Goal: Check status: Check status

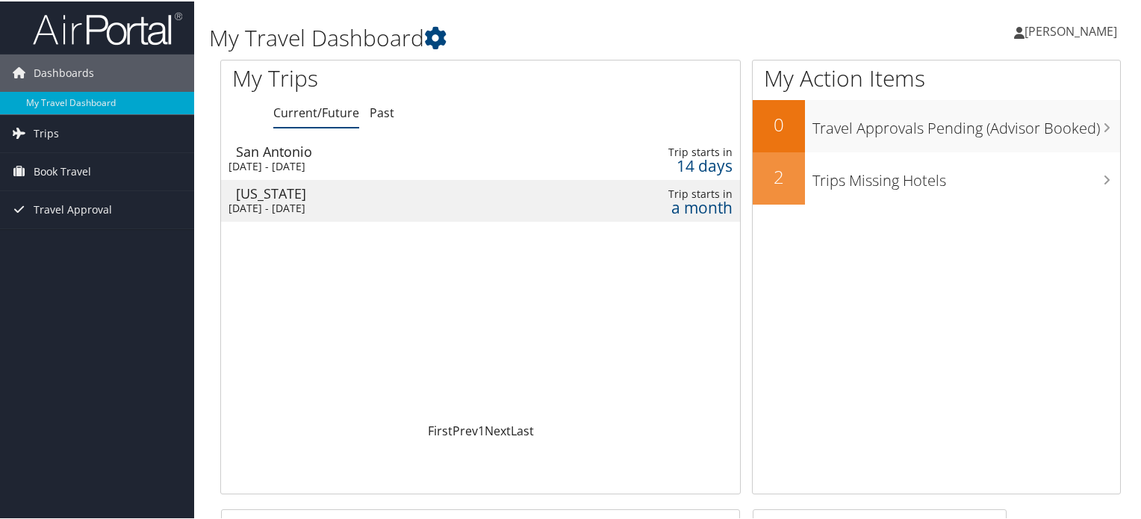
click at [281, 149] on div "San Antonio" at bounding box center [402, 149] width 333 height 13
click at [363, 196] on div "Washington" at bounding box center [402, 191] width 333 height 13
click at [323, 196] on div "[US_STATE]" at bounding box center [402, 191] width 333 height 13
